Goal: Information Seeking & Learning: Learn about a topic

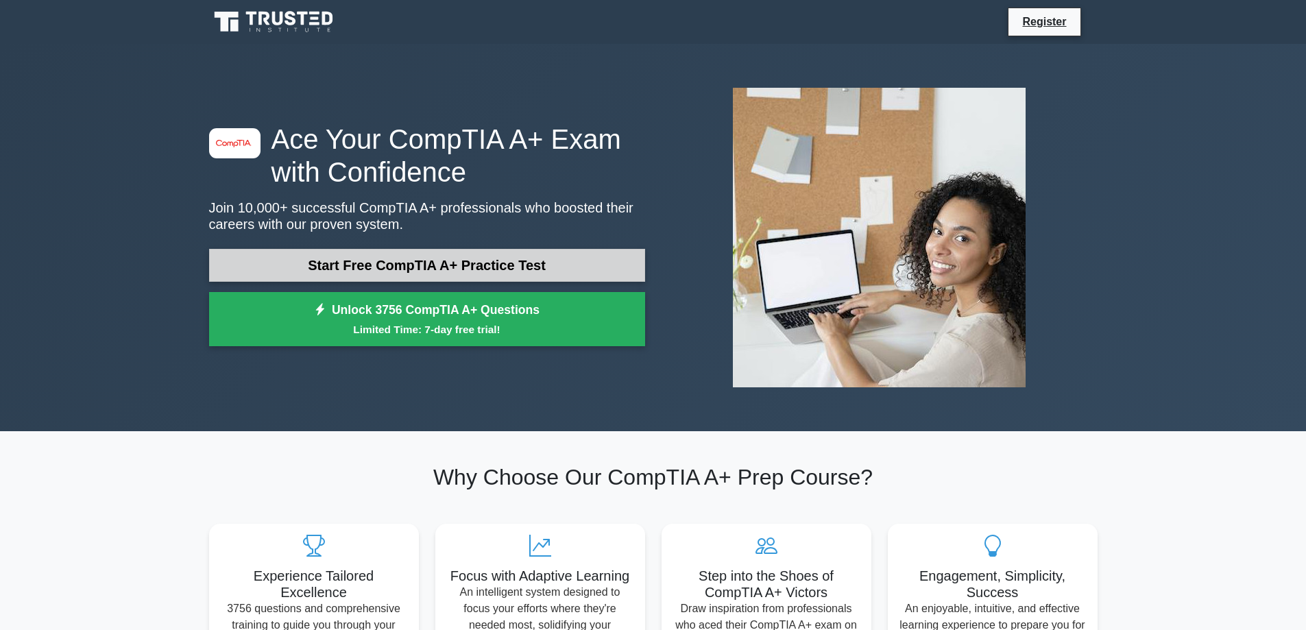
click at [387, 262] on link "Start Free CompTIA A+ Practice Test" at bounding box center [427, 265] width 436 height 33
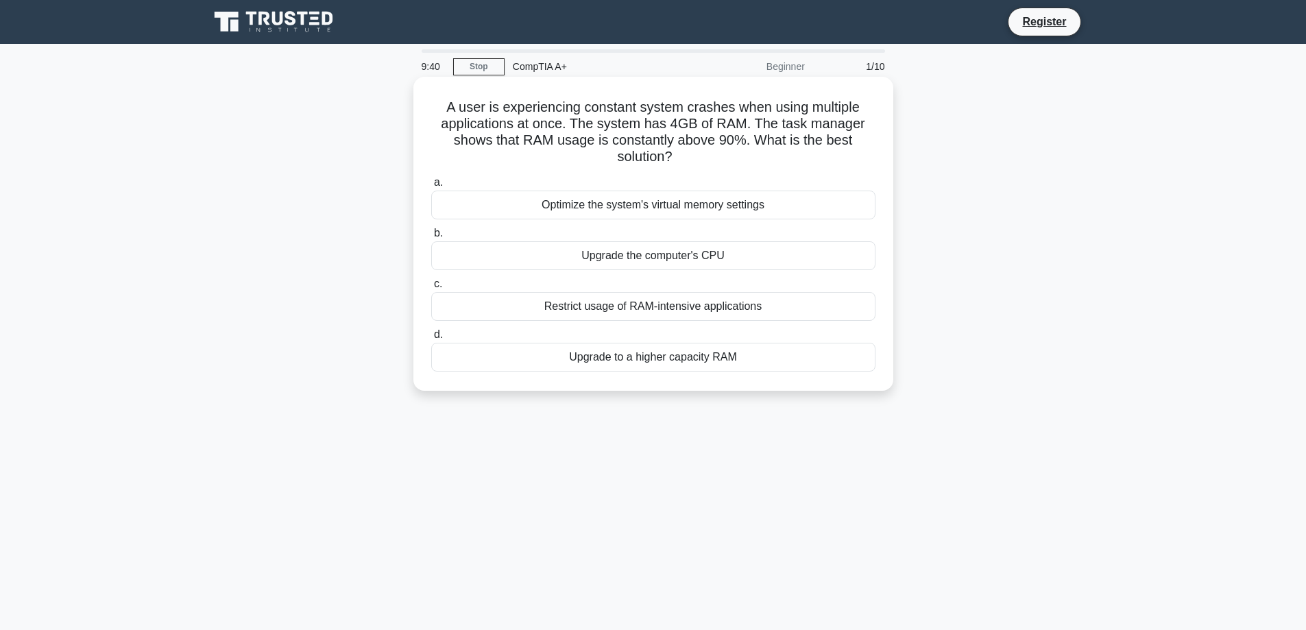
click at [641, 308] on div "Restrict usage of RAM-intensive applications" at bounding box center [653, 306] width 444 height 29
click at [431, 289] on input "c. Restrict usage of RAM-intensive applications" at bounding box center [431, 284] width 0 height 9
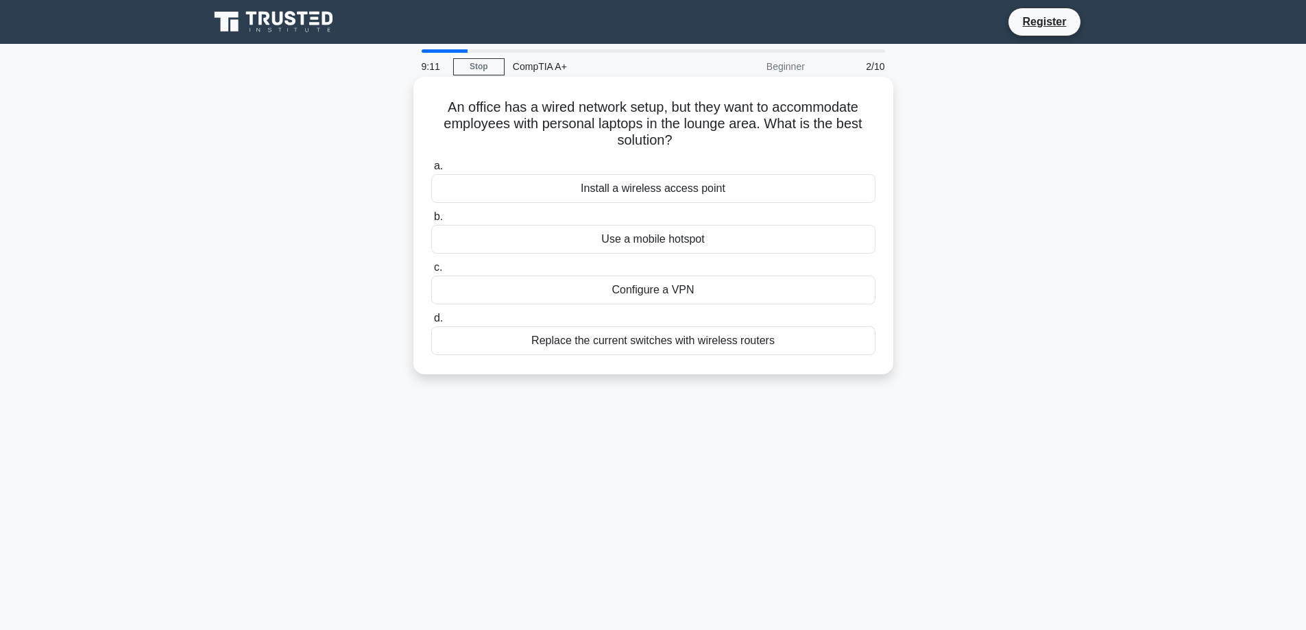
click at [659, 292] on div "Configure a VPN" at bounding box center [653, 290] width 444 height 29
click at [431, 272] on input "c. Configure a VPN" at bounding box center [431, 267] width 0 height 9
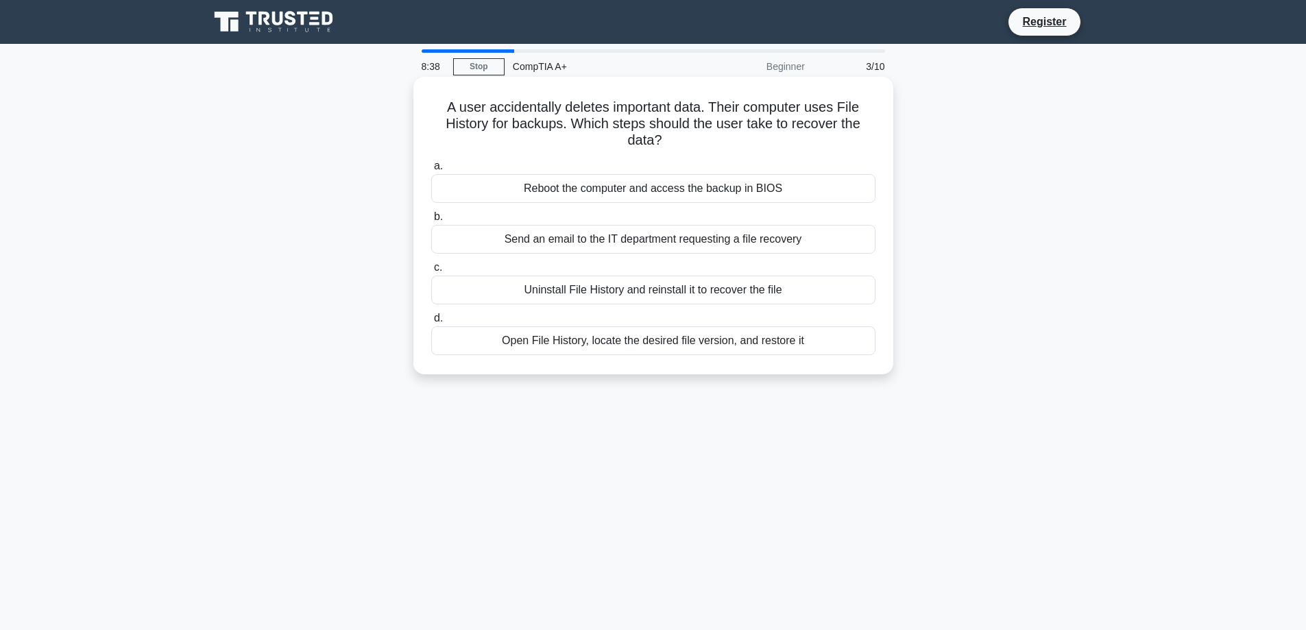
click at [688, 339] on div "Open File History, locate the desired file version, and restore it" at bounding box center [653, 340] width 444 height 29
click at [431, 323] on input "d. Open File History, locate the desired file version, and restore it" at bounding box center [431, 318] width 0 height 9
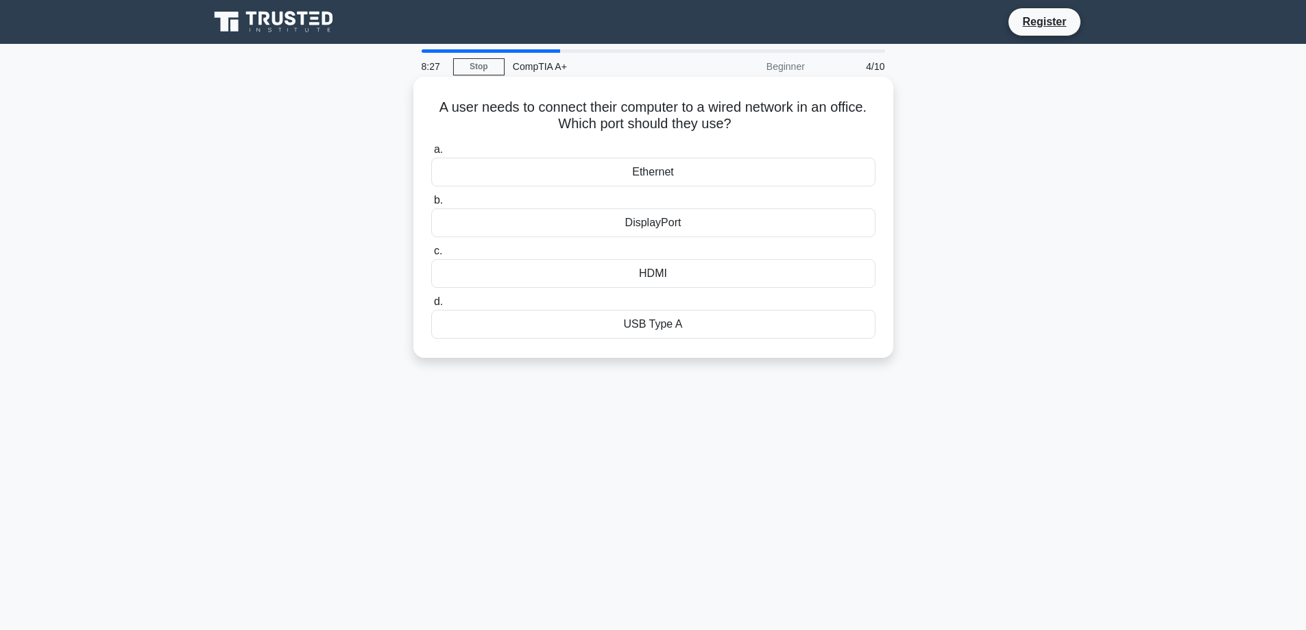
click at [654, 171] on div "Ethernet" at bounding box center [653, 172] width 444 height 29
click at [431, 154] on input "a. Ethernet" at bounding box center [431, 149] width 0 height 9
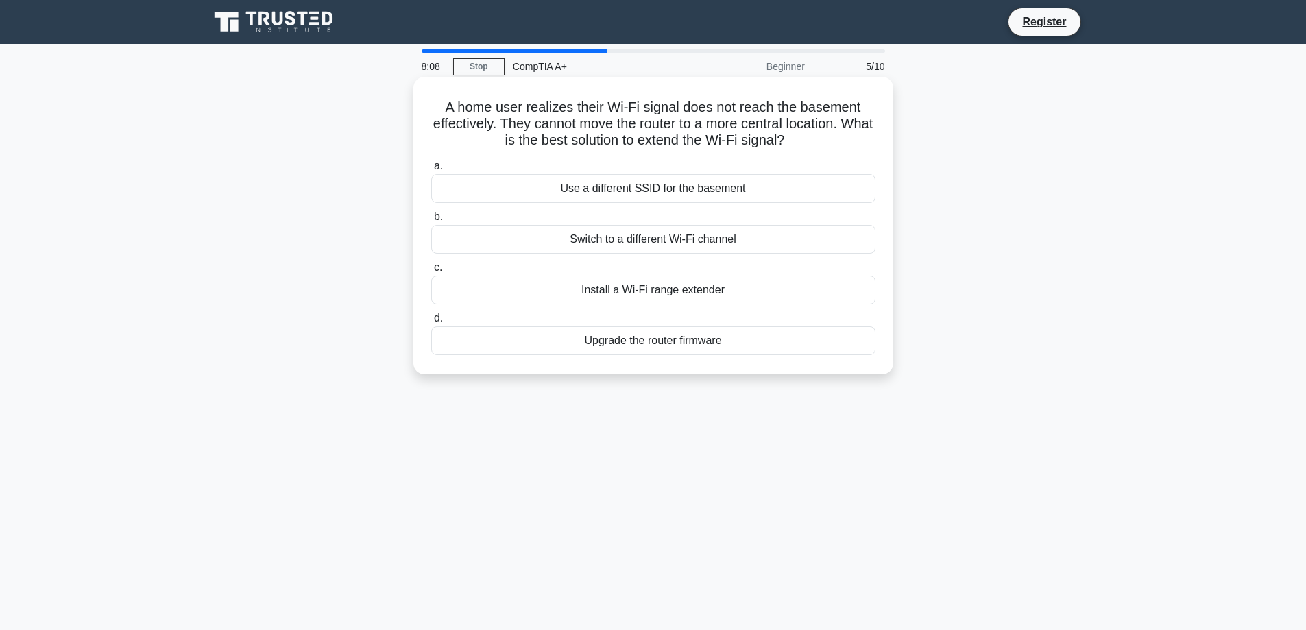
click at [642, 287] on div "Install a Wi-Fi range extender" at bounding box center [653, 290] width 444 height 29
click at [431, 272] on input "c. Install a Wi-Fi range extender" at bounding box center [431, 267] width 0 height 9
click at [688, 238] on div "Replace the faulty cable in the wall" at bounding box center [653, 239] width 444 height 29
click at [431, 221] on input "b. Replace the faulty cable in the wall" at bounding box center [431, 216] width 0 height 9
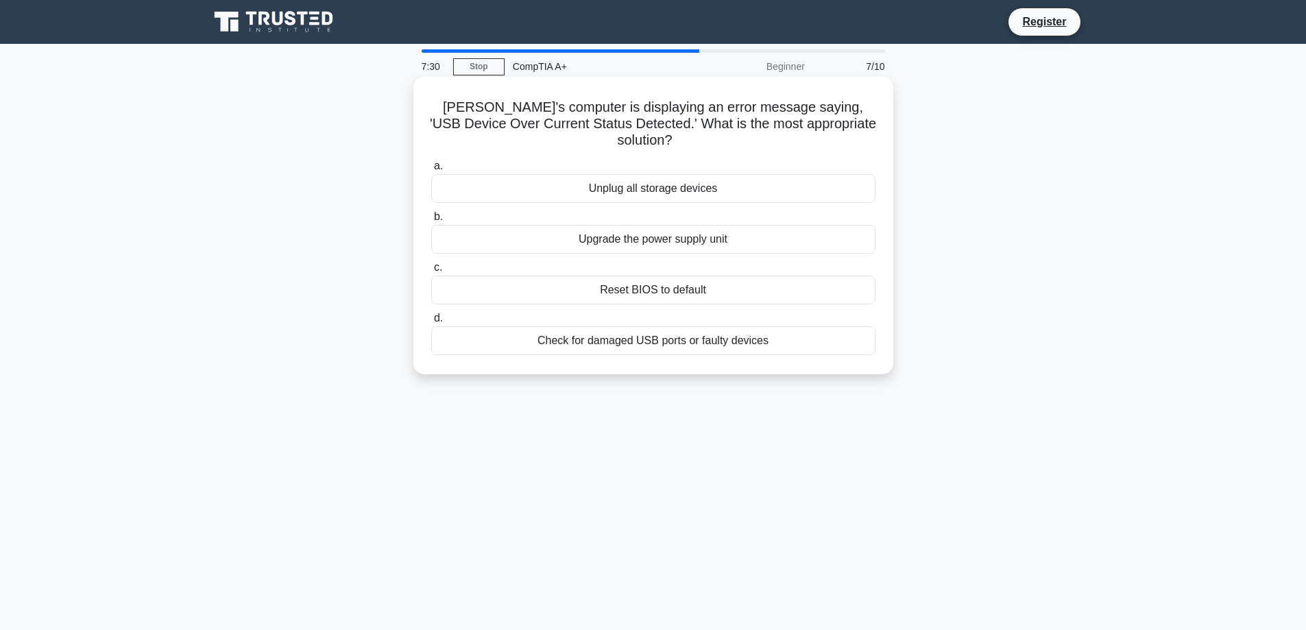
click at [687, 328] on div "Check for damaged USB ports or faulty devices" at bounding box center [653, 340] width 444 height 29
click at [431, 323] on input "d. Check for damaged USB ports or faulty devices" at bounding box center [431, 318] width 0 height 9
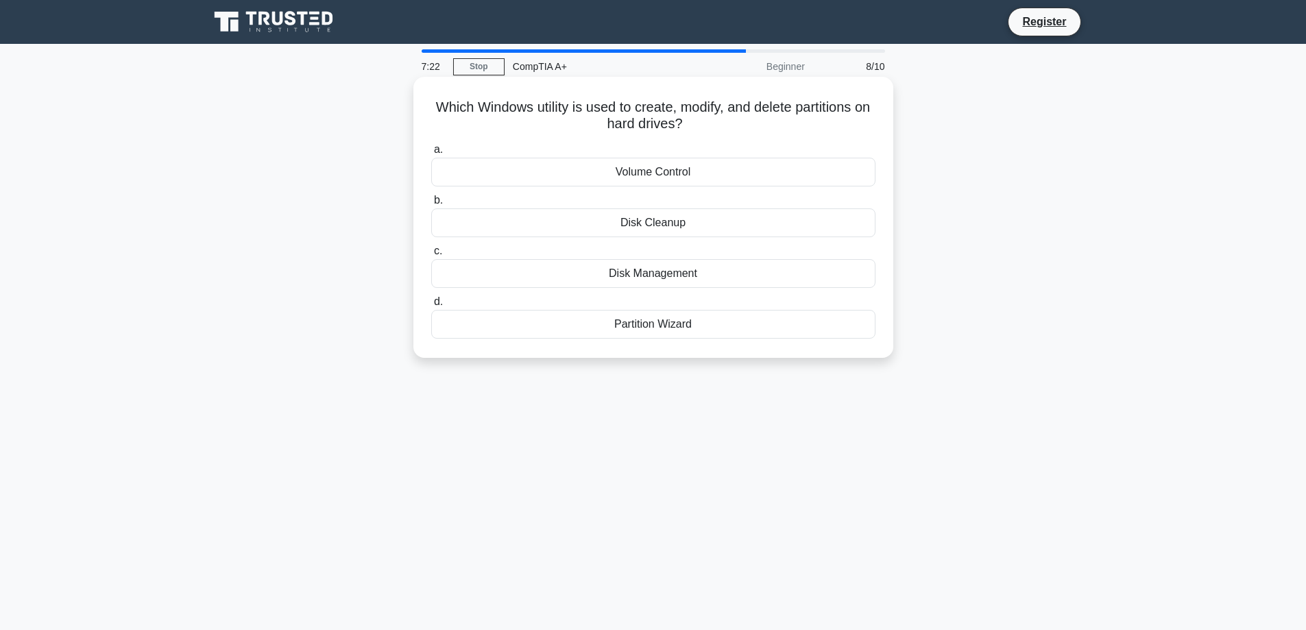
click at [669, 273] on div "Disk Management" at bounding box center [653, 273] width 444 height 29
click at [431, 256] on input "c. Disk Management" at bounding box center [431, 251] width 0 height 9
click at [666, 225] on div "eSATA port" at bounding box center [653, 222] width 444 height 29
click at [431, 205] on input "b. eSATA port" at bounding box center [431, 200] width 0 height 9
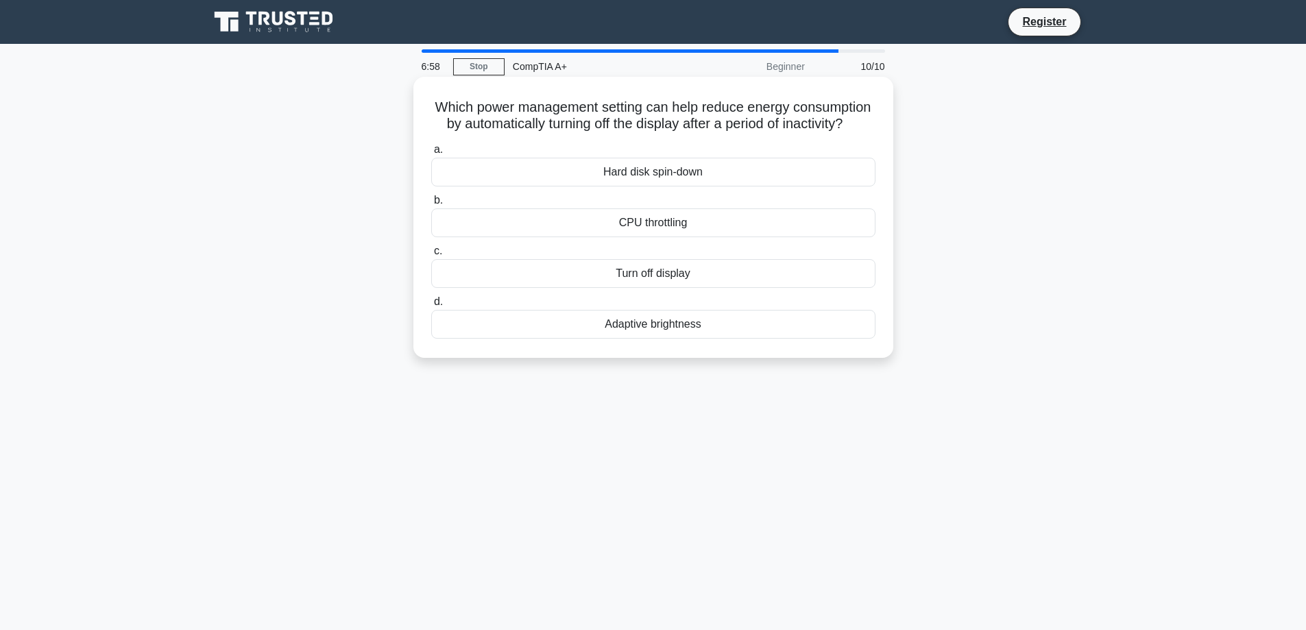
click at [648, 288] on div "Turn off display" at bounding box center [653, 273] width 444 height 29
click at [431, 256] on input "c. Turn off display" at bounding box center [431, 251] width 0 height 9
